Goal: Information Seeking & Learning: Learn about a topic

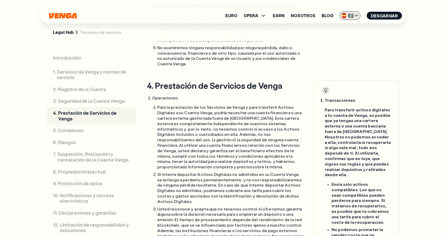
scroll to position [1970, 0]
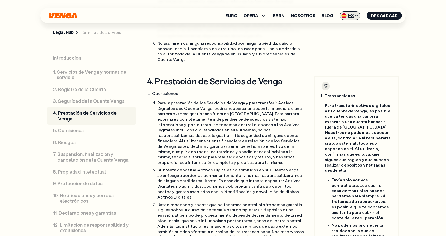
click at [346, 13] on img at bounding box center [343, 15] width 5 height 5
click at [343, 26] on div "English - EN" at bounding box center [336, 26] width 26 height 5
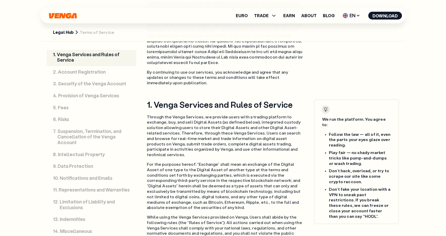
scroll to position [16, 0]
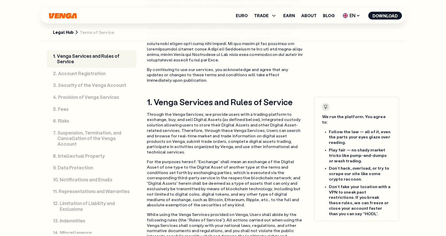
click at [68, 31] on link "Legal Hub" at bounding box center [63, 32] width 21 height 5
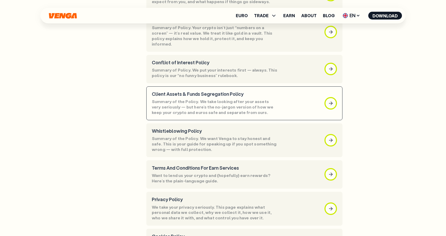
scroll to position [116, 0]
click at [208, 104] on p "Summary of the Policy. We take looking after your assets very seriously — but h…" at bounding box center [215, 108] width 127 height 16
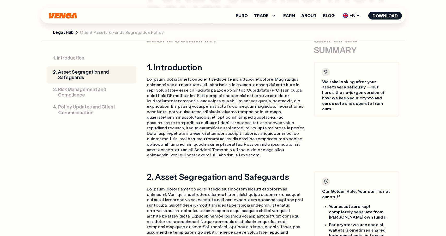
scroll to position [305, 0]
click at [64, 32] on link "Legal Hub" at bounding box center [63, 32] width 21 height 5
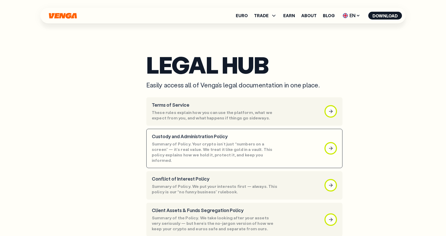
click at [197, 150] on p "Summary of Policy. Your crypto isn’t just “numbers on a screen” — it’s real val…" at bounding box center [215, 153] width 127 height 22
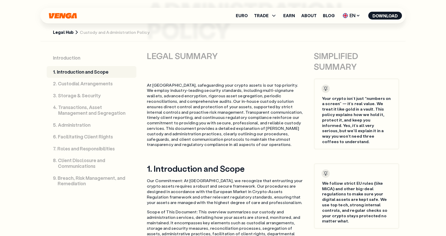
scroll to position [288, 0]
click at [69, 33] on link "Legal Hub" at bounding box center [63, 32] width 21 height 5
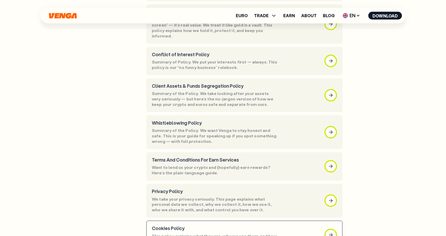
click at [175, 226] on div "Cookies Policy This policy explains what they are, why we use them, and how you…" at bounding box center [215, 235] width 127 height 19
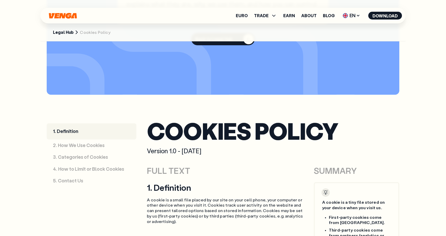
scroll to position [148, 0]
click at [67, 35] on section "Legal Hub Cookies Policy" at bounding box center [222, 18] width 365 height 48
click at [67, 35] on link "Legal Hub" at bounding box center [63, 32] width 21 height 5
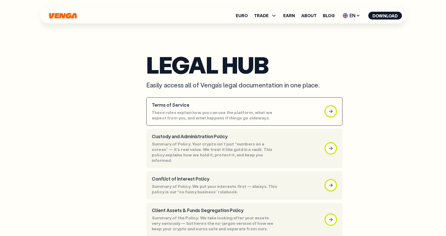
click at [187, 119] on p "These rules explain how you can use the platform, what we expect from you, and …" at bounding box center [215, 115] width 127 height 11
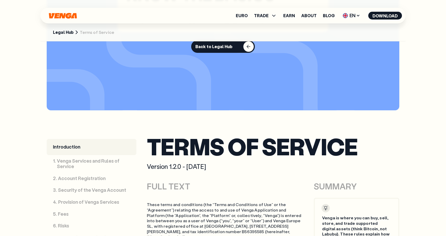
scroll to position [31, 0]
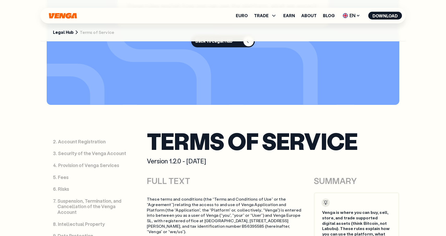
click at [61, 202] on p "Suspension, Termination, and Cancellation of the Venga Account" at bounding box center [93, 207] width 73 height 17
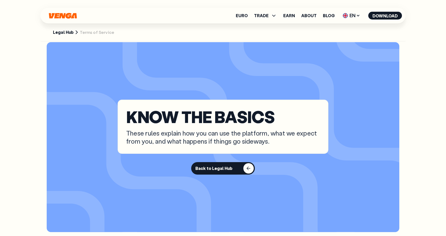
scroll to position [9, 0]
click at [58, 32] on link "Legal Hub" at bounding box center [63, 32] width 21 height 5
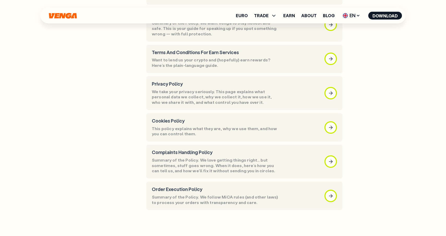
scroll to position [233, 0]
